Goal: Navigation & Orientation: Find specific page/section

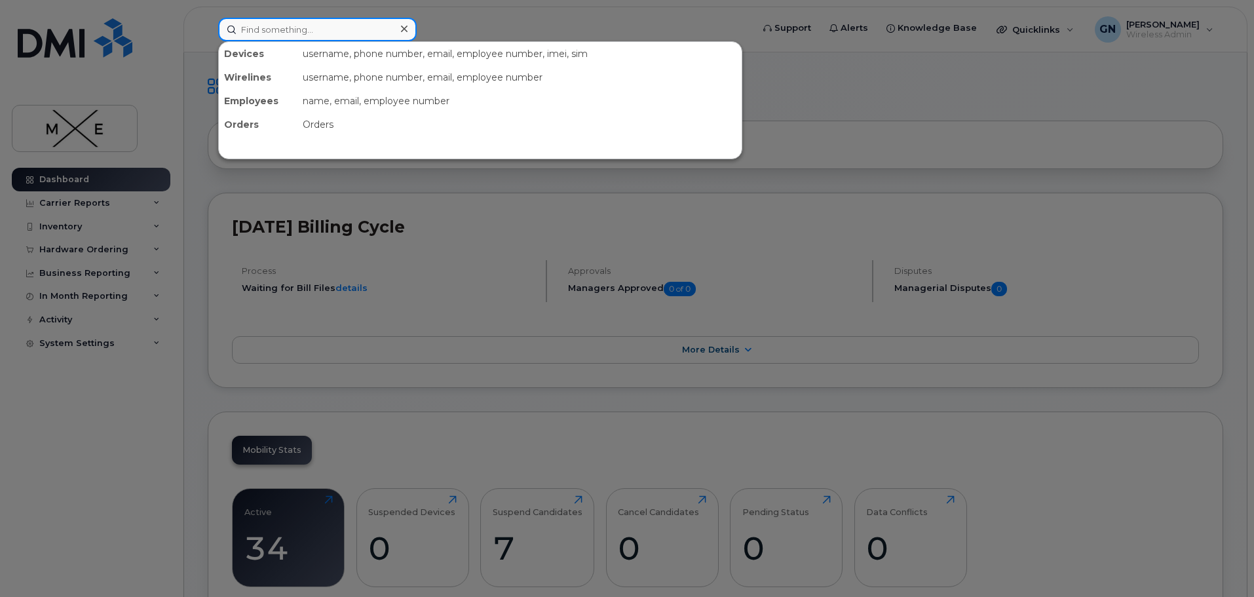
click at [260, 39] on input at bounding box center [317, 30] width 198 height 24
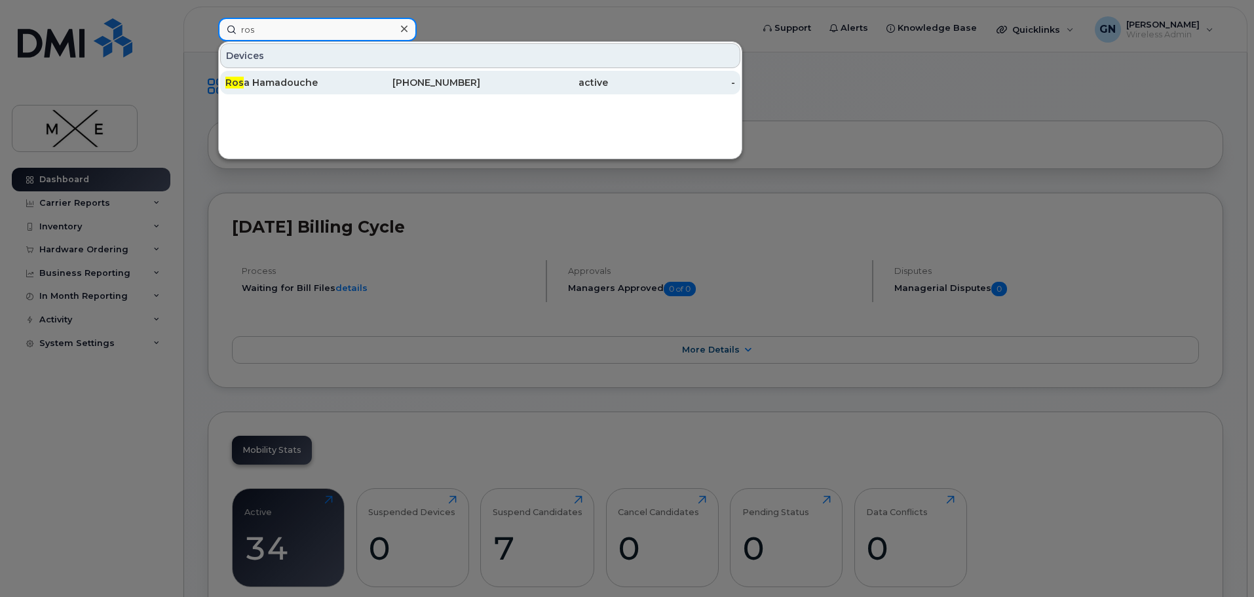
type input "ros"
click at [278, 86] on div "Ros a Hamadouche" at bounding box center [289, 82] width 128 height 13
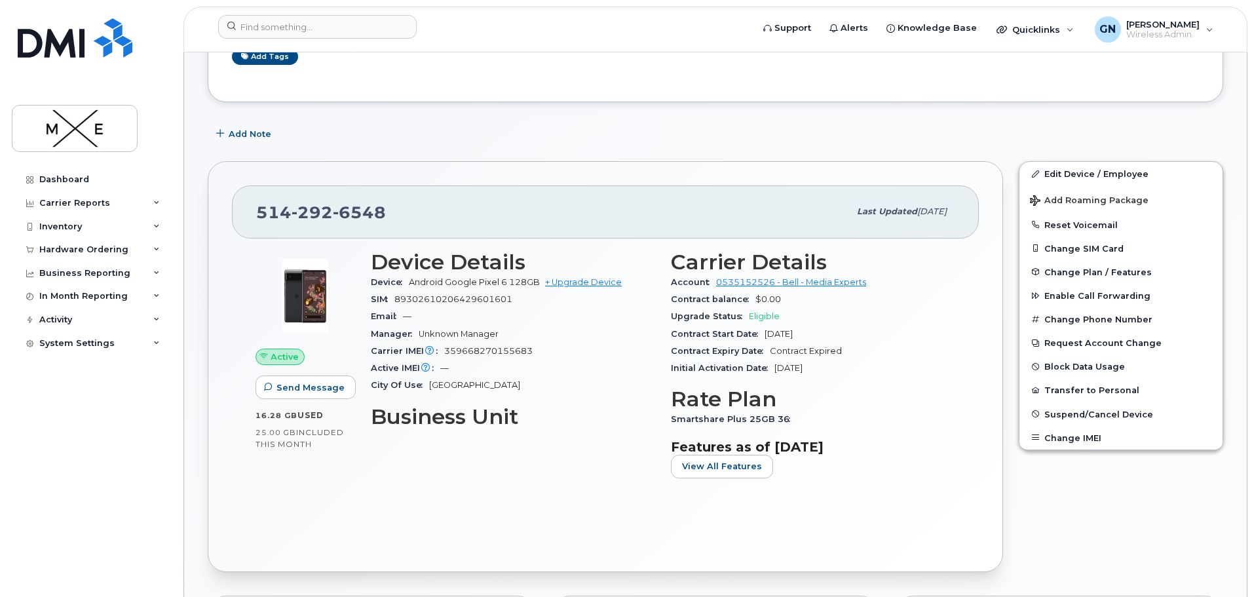
scroll to position [196, 0]
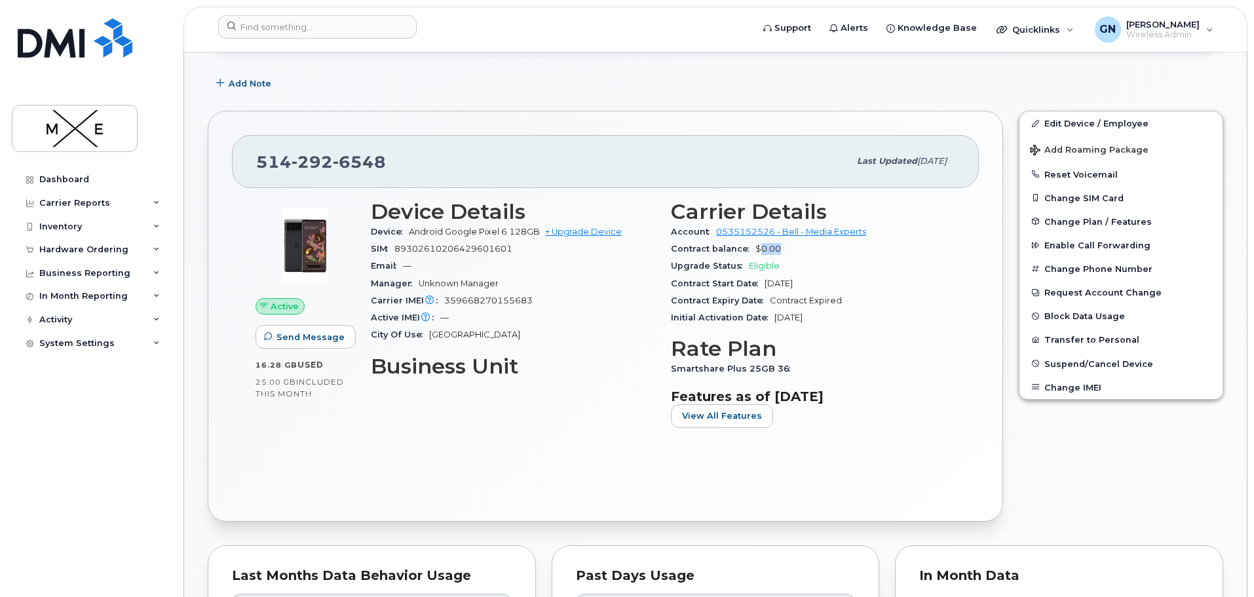
drag, startPoint x: 773, startPoint y: 245, endPoint x: 758, endPoint y: 241, distance: 15.6
click at [758, 241] on div "Contract balance $0.00" at bounding box center [813, 248] width 284 height 17
click at [893, 270] on div "Upgrade Status Eligible" at bounding box center [813, 265] width 284 height 17
click at [1192, 79] on div "Add Note" at bounding box center [715, 83] width 1015 height 24
click at [1059, 447] on div "Edit Device / Employee Add Roaming Package Reset Voicemail Change SIM Card Chan…" at bounding box center [1121, 316] width 220 height 426
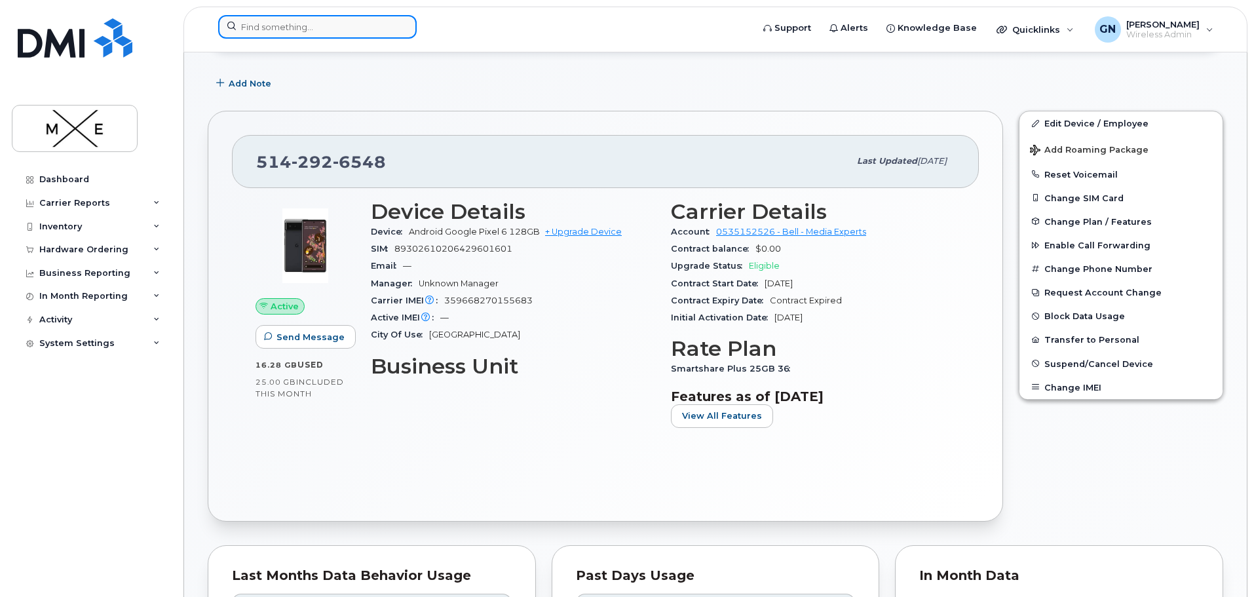
click at [299, 34] on input at bounding box center [317, 27] width 198 height 24
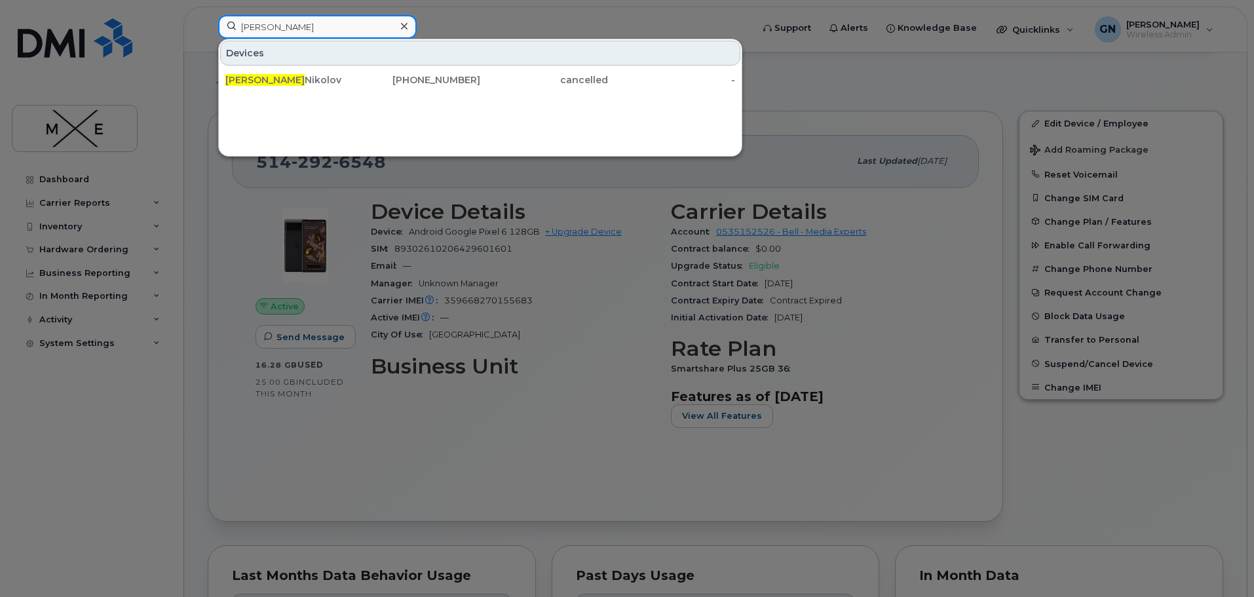
type input "galin"
click at [540, 16] on div at bounding box center [627, 298] width 1254 height 597
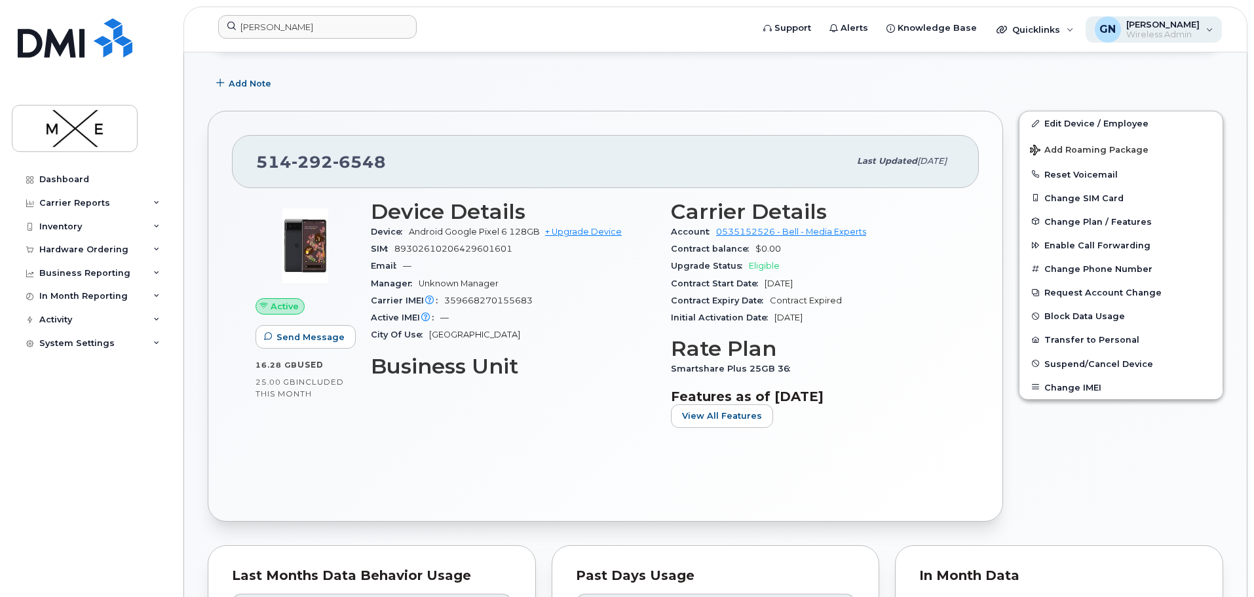
click at [1208, 34] on div "GN Galin Nikolov Wireless Admin" at bounding box center [1153, 29] width 137 height 26
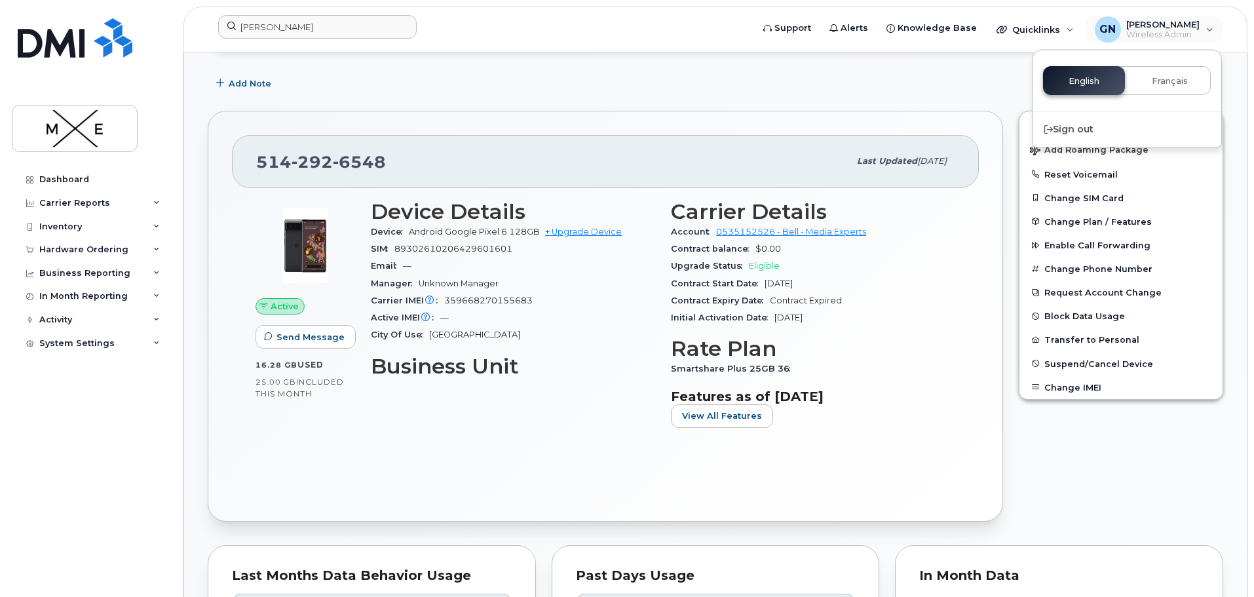
click at [1225, 22] on header "galin Support Alerts Knowledge Base Quicklinks Suspend / Cancel Device Change S…" at bounding box center [715, 30] width 1064 height 46
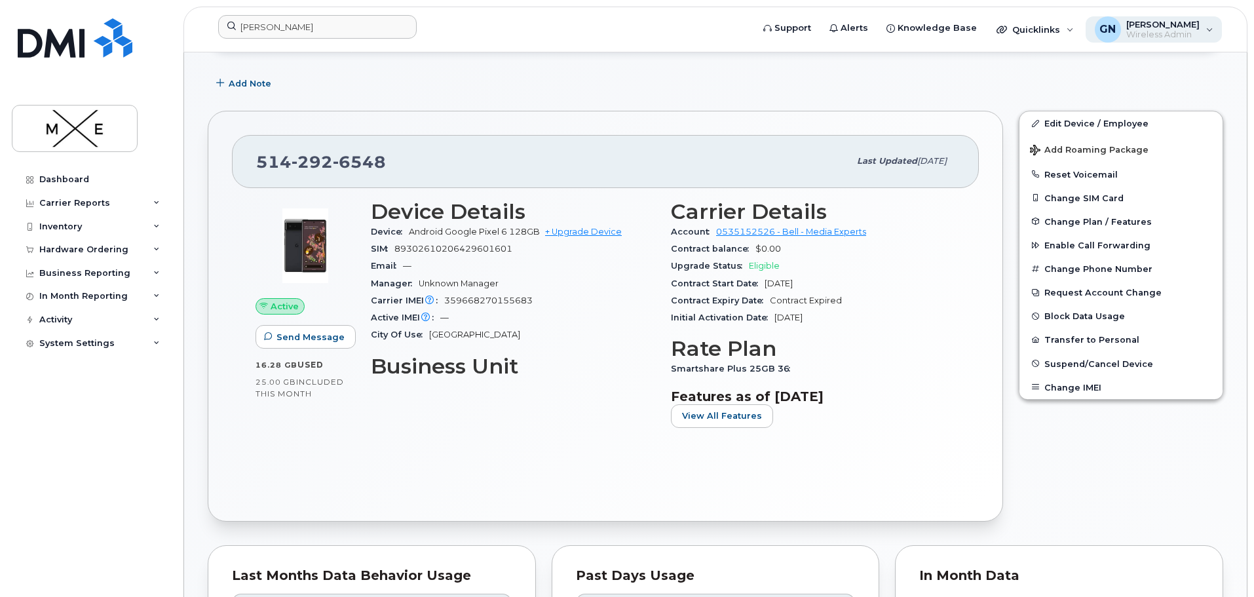
click at [1202, 29] on div "GN Galin Nikolov Wireless Admin" at bounding box center [1153, 29] width 137 height 26
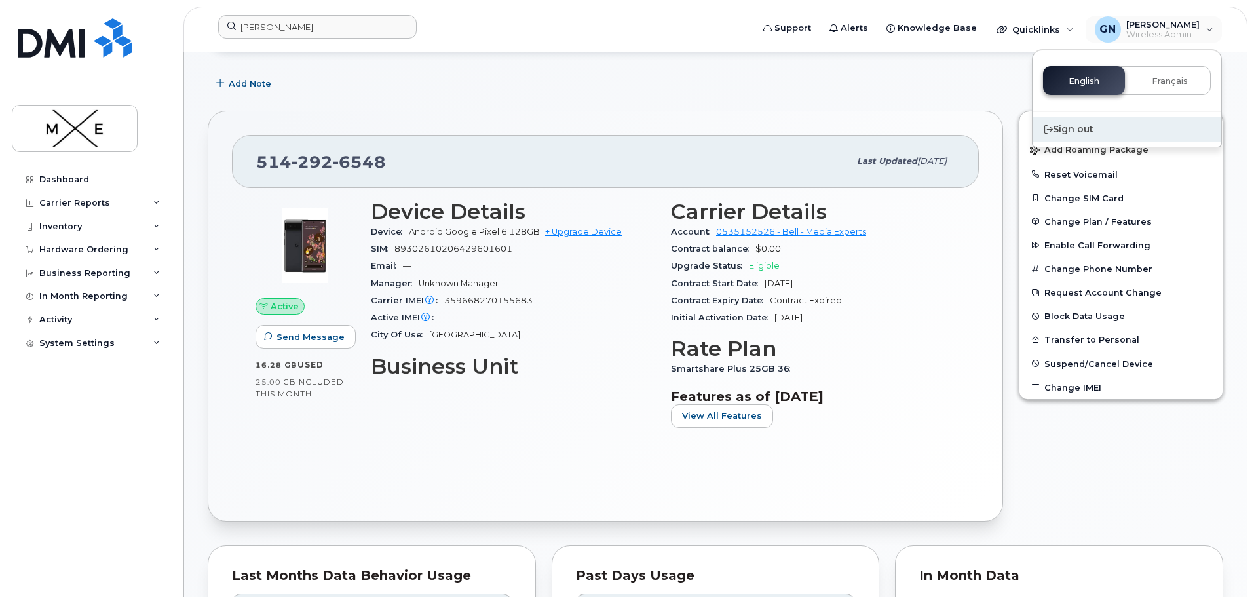
click at [1076, 119] on div "Sign out" at bounding box center [1126, 129] width 189 height 24
